Goal: Check status: Check status

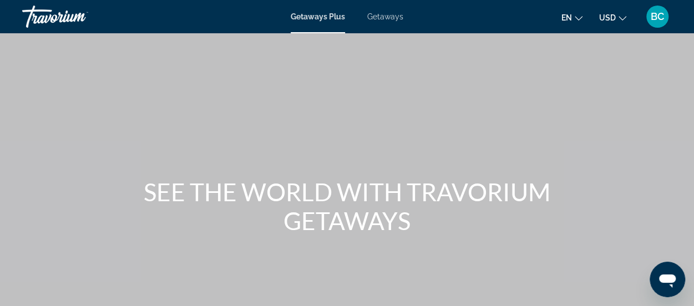
click at [656, 21] on span "BC" at bounding box center [657, 16] width 13 height 11
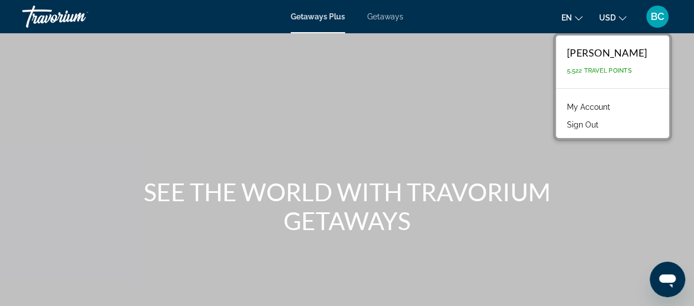
click at [616, 106] on link "My Account" at bounding box center [588, 107] width 54 height 14
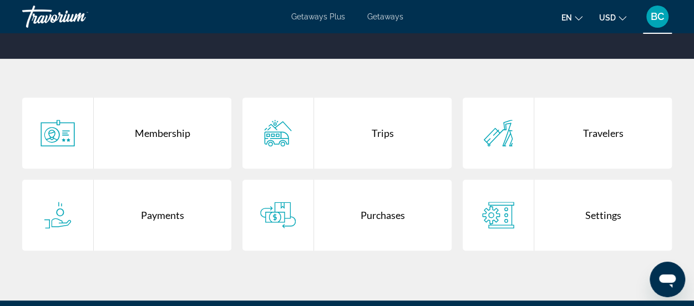
scroll to position [183, 0]
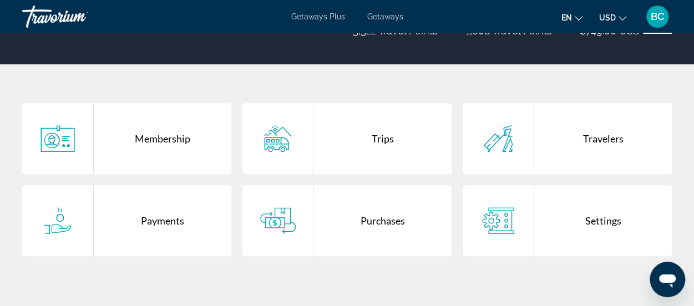
click at [396, 220] on div "Purchases" at bounding box center [383, 220] width 138 height 71
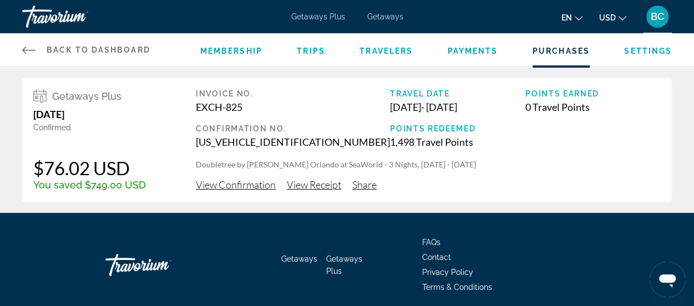
click at [232, 186] on span "View Confirmation" at bounding box center [236, 185] width 80 height 12
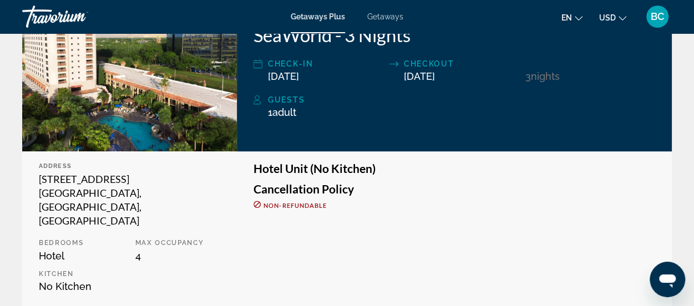
scroll to position [225, 0]
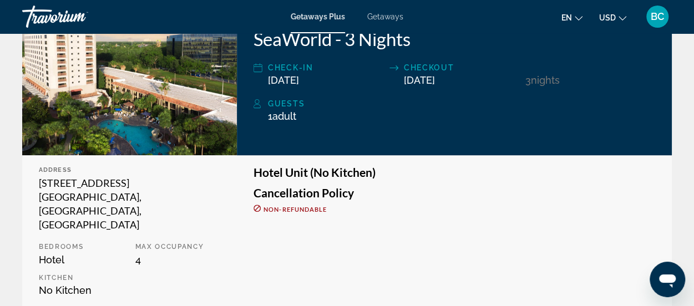
click at [133, 114] on img "Main content" at bounding box center [129, 63] width 215 height 184
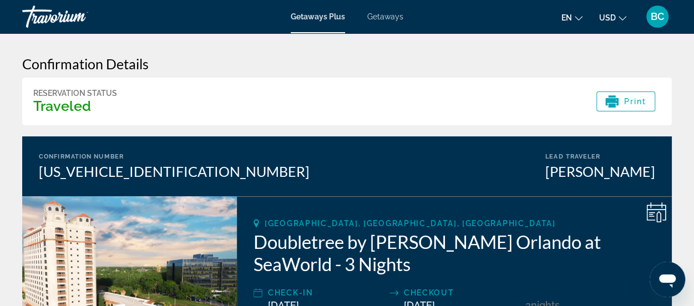
click at [328, 227] on span "[GEOGRAPHIC_DATA], [GEOGRAPHIC_DATA], [GEOGRAPHIC_DATA]" at bounding box center [410, 223] width 291 height 9
